Goal: Task Accomplishment & Management: Use online tool/utility

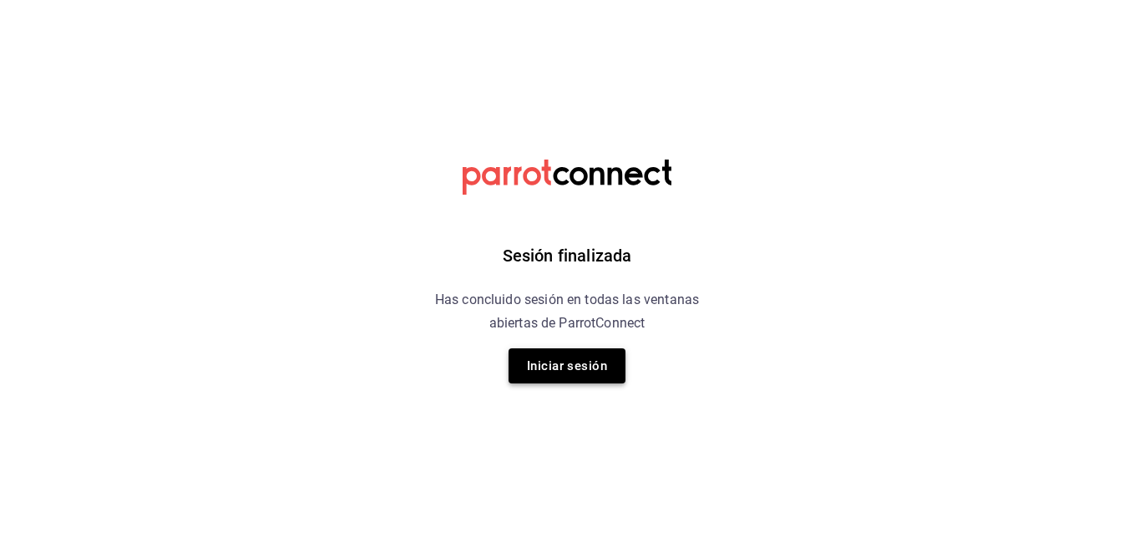
click at [602, 382] on button "Iniciar sesión" at bounding box center [566, 365] width 117 height 35
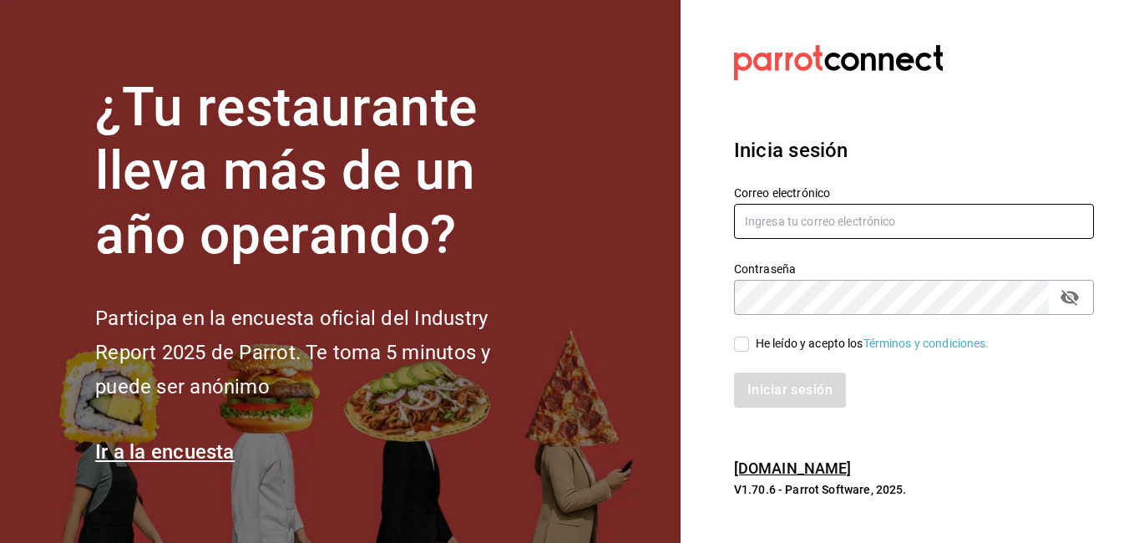
type input "[PERSON_NAME][EMAIL_ADDRESS][PERSON_NAME][DOMAIN_NAME]"
click at [747, 346] on input "He leído y acepto los Términos y condiciones." at bounding box center [741, 343] width 15 height 15
checkbox input "true"
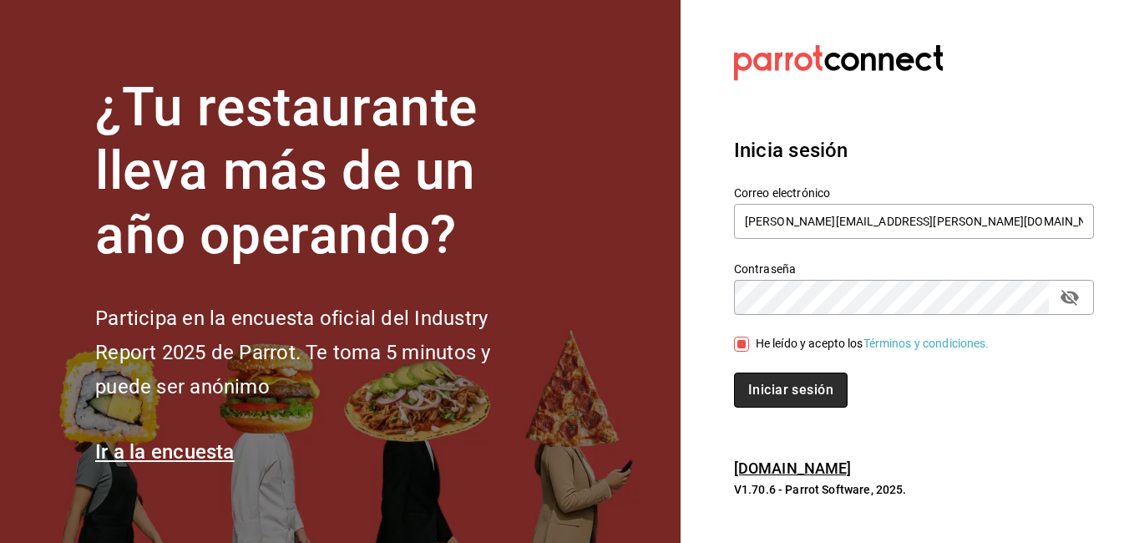
click at [777, 387] on button "Iniciar sesión" at bounding box center [791, 389] width 114 height 35
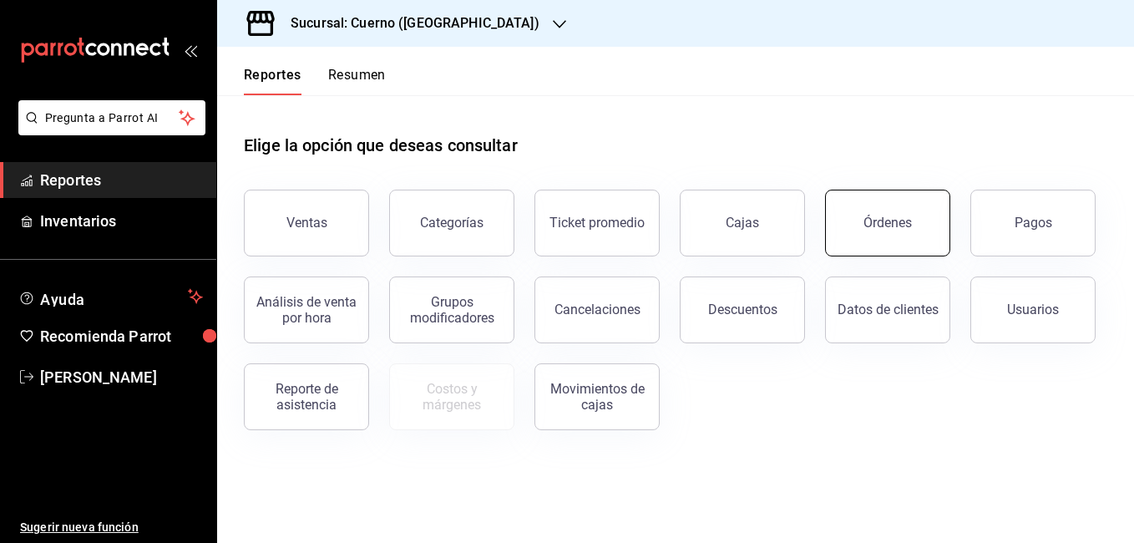
click at [902, 215] on button "Órdenes" at bounding box center [887, 223] width 125 height 67
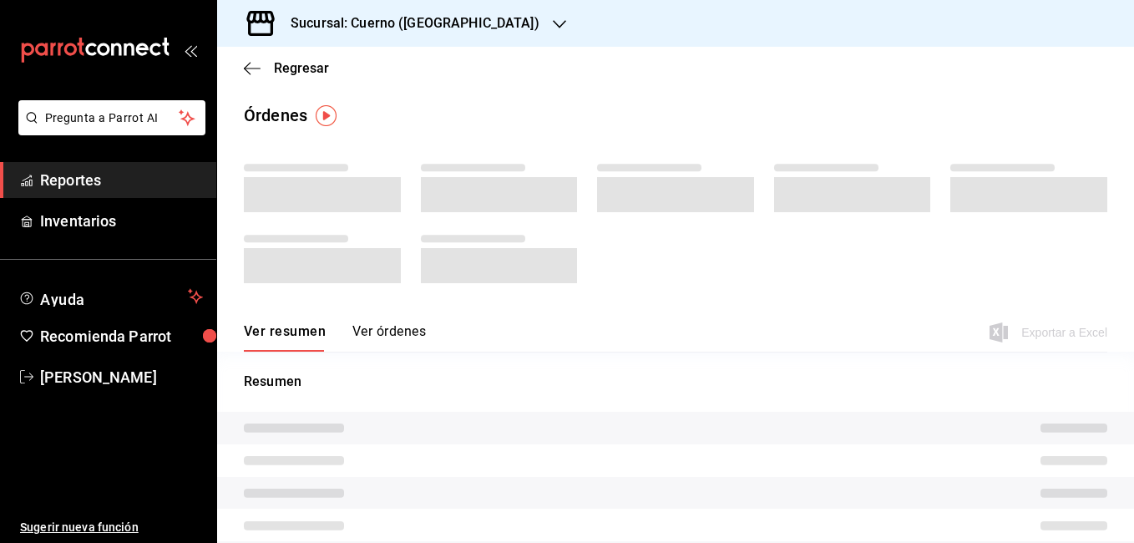
click at [468, 18] on div "Sucursal: Cuerno ([GEOGRAPHIC_DATA])" at bounding box center [401, 23] width 342 height 47
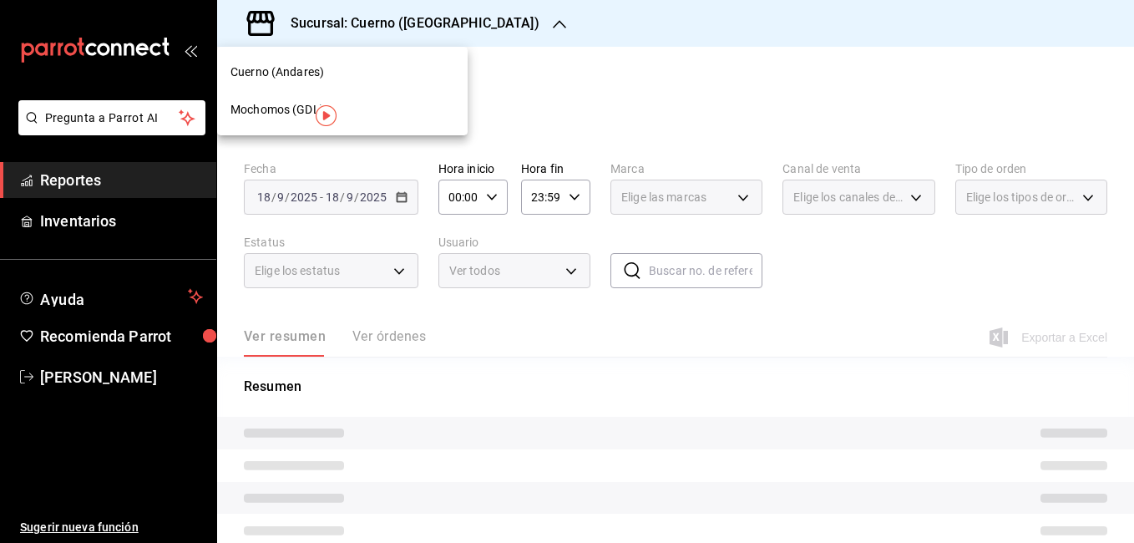
click at [468, 18] on div at bounding box center [567, 271] width 1134 height 543
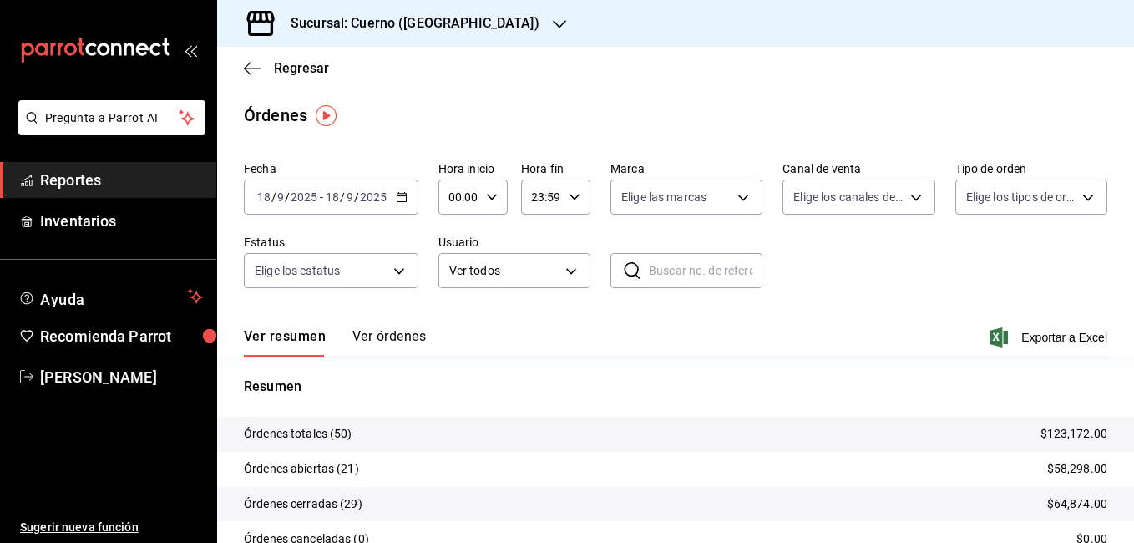
click at [493, 193] on icon "button" at bounding box center [492, 197] width 12 height 12
click at [453, 316] on span "02" at bounding box center [455, 319] width 8 height 13
type input "02:00"
click at [453, 316] on button "05" at bounding box center [455, 306] width 28 height 33
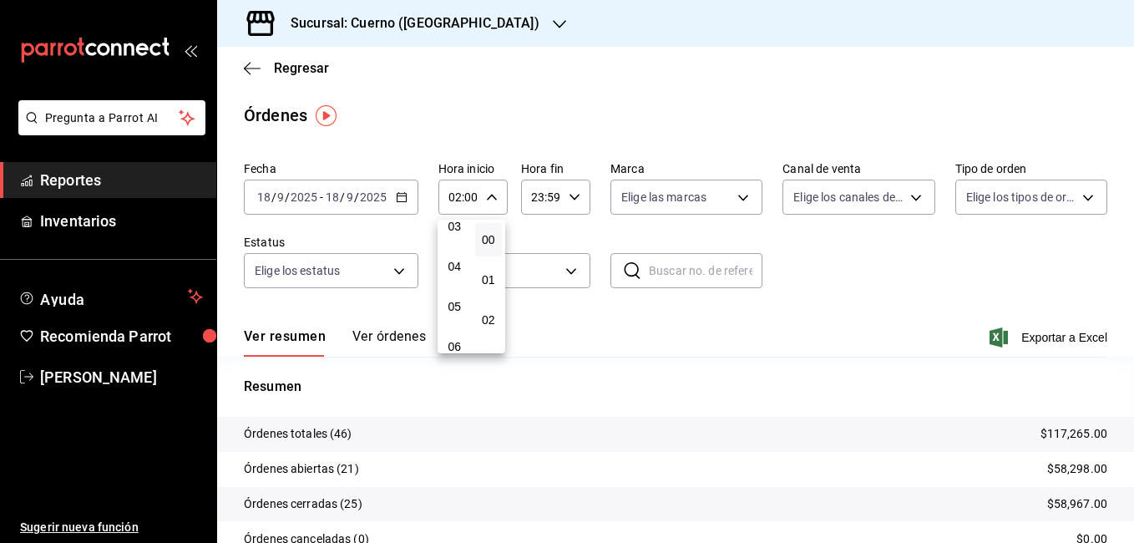
type input "05:00"
click at [741, 198] on div at bounding box center [567, 271] width 1134 height 543
drag, startPoint x: 1046, startPoint y: 175, endPoint x: 1131, endPoint y: 212, distance: 93.1
click at [1131, 212] on div "Regresar Órdenes Fecha [DATE] [DATE] - [DATE] [DATE] Hora inicio 05:00 Hora ini…" at bounding box center [675, 295] width 917 height 496
click at [406, 197] on icon "button" at bounding box center [402, 197] width 12 height 12
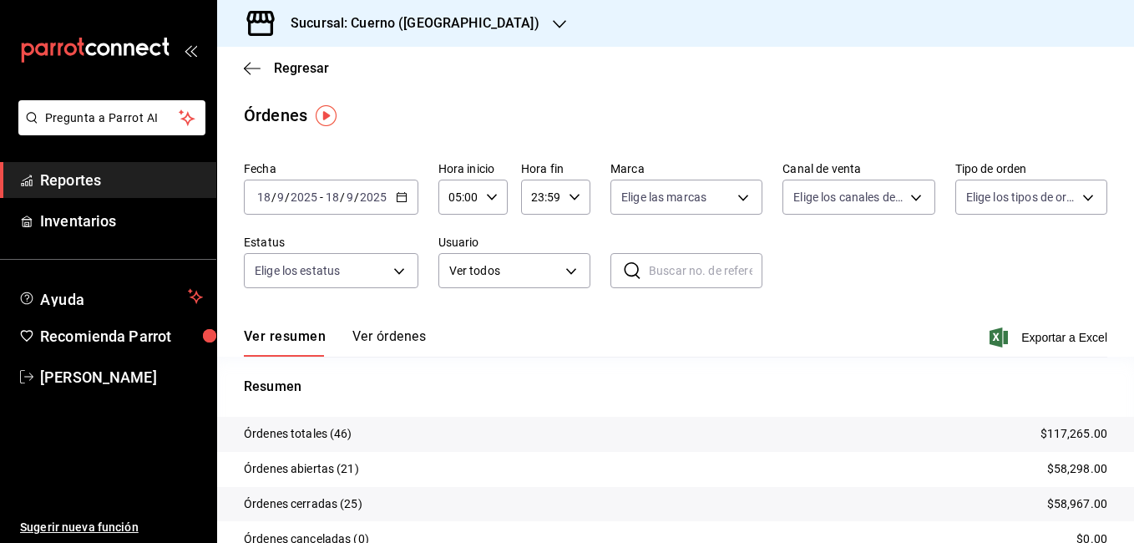
click at [480, 35] on div "Sucursal: Cuerno ([GEOGRAPHIC_DATA])" at bounding box center [401, 23] width 342 height 47
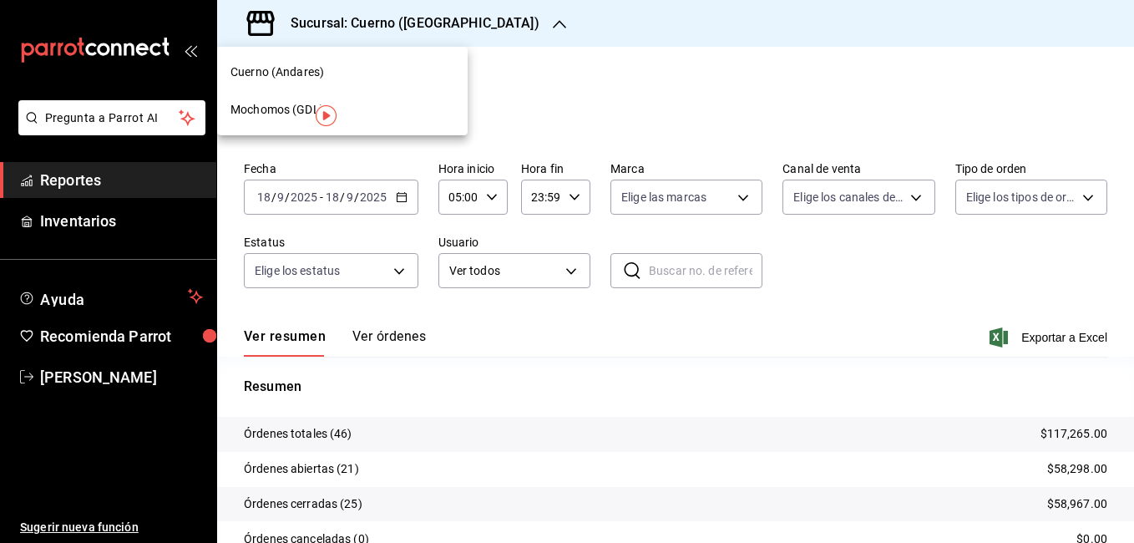
click at [273, 115] on span "Mochomos (GDL)" at bounding box center [277, 110] width 94 height 18
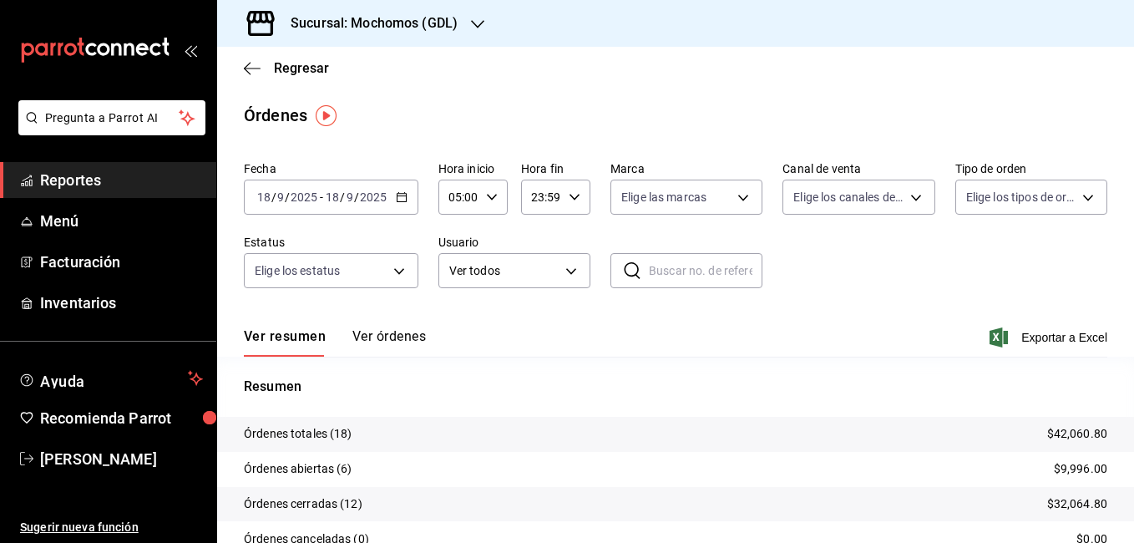
click at [405, 200] on \(Stroke\) "button" at bounding box center [402, 197] width 10 height 9
click at [508, 420] on tr "Órdenes totales (18) $42,060.80" at bounding box center [675, 434] width 917 height 35
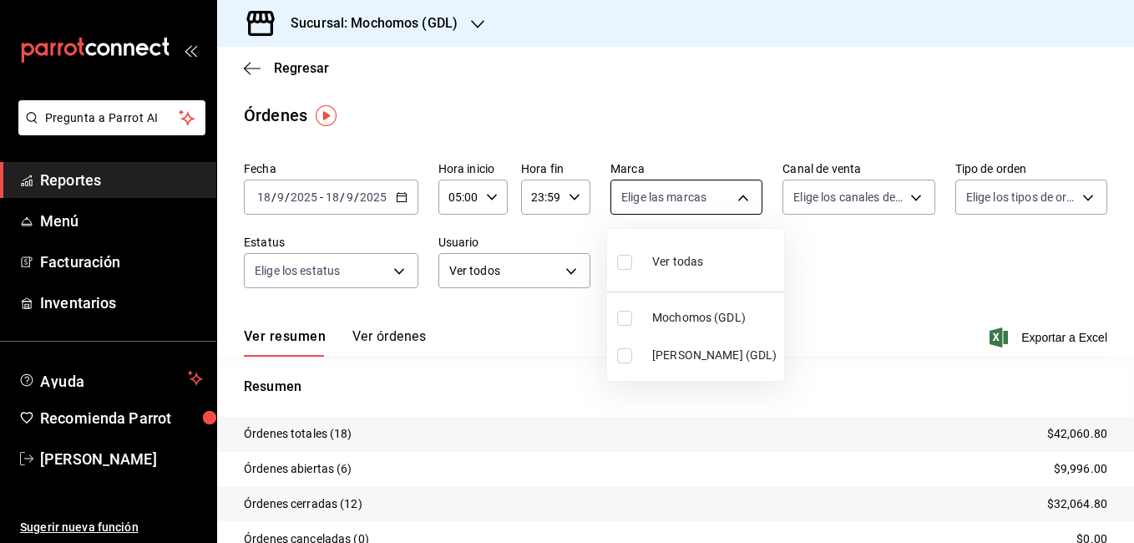
click at [741, 192] on body "Pregunta a Parrot AI Reportes Menú Facturación Inventarios Ayuda Recomienda Par…" at bounding box center [567, 271] width 1134 height 543
click at [674, 326] on span "Mochomos (GDL)" at bounding box center [714, 318] width 125 height 18
type input "36c25d4a-7cb0-456c-a434-e981d54830bc"
checkbox input "true"
drag, startPoint x: 1132, startPoint y: 143, endPoint x: 1124, endPoint y: 171, distance: 29.6
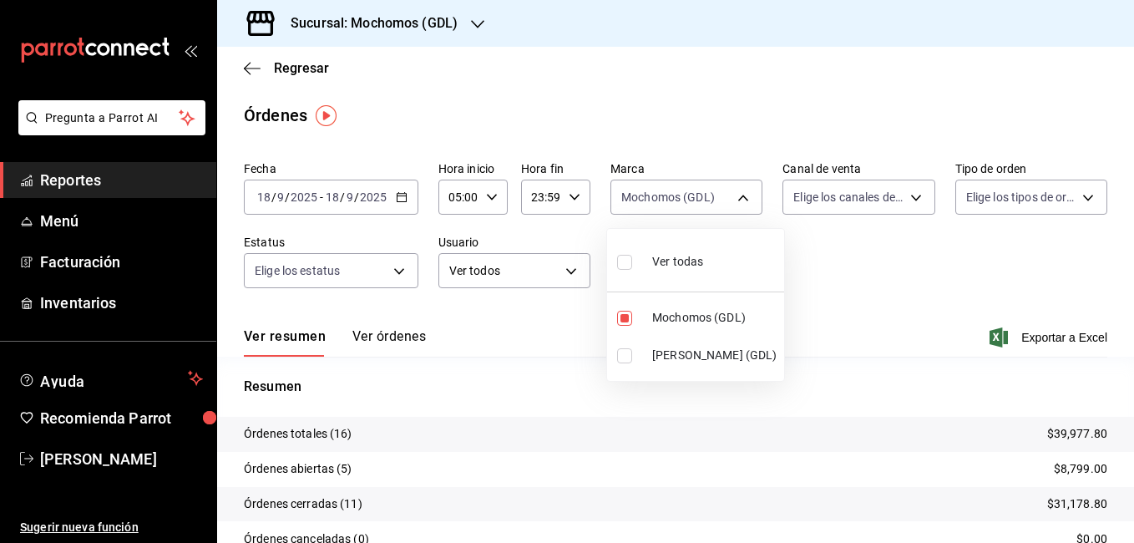
click at [1124, 171] on div at bounding box center [567, 271] width 1134 height 543
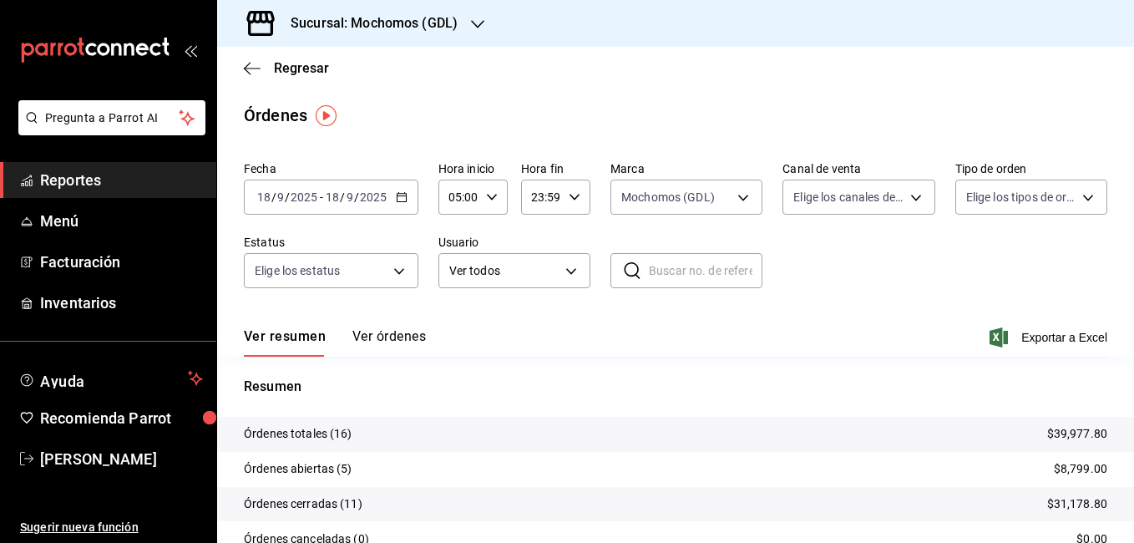
drag, startPoint x: 1124, startPoint y: 171, endPoint x: 1124, endPoint y: 203, distance: 31.7
